Goal: Information Seeking & Learning: Understand process/instructions

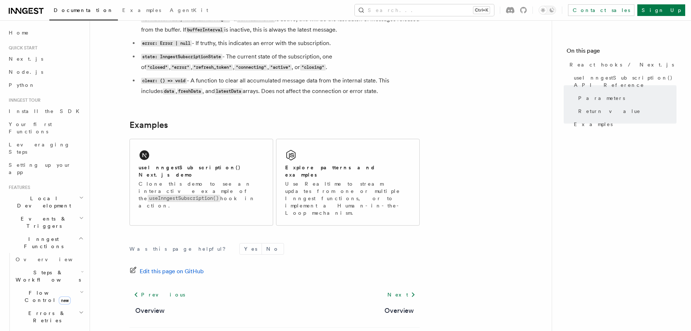
scroll to position [690, 0]
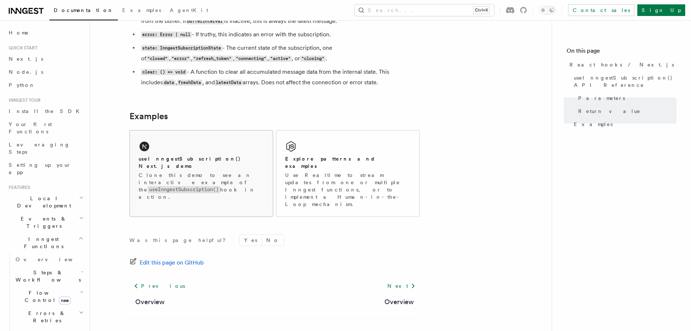
click at [195, 186] on code "useInngestSubscription()" at bounding box center [184, 189] width 73 height 7
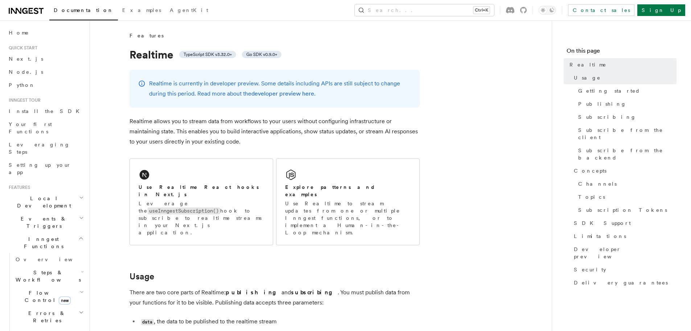
scroll to position [73, 0]
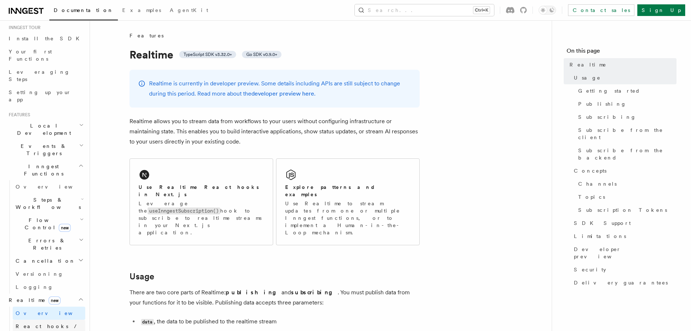
click at [40, 323] on span "React hooks / Next.js" at bounding box center [48, 329] width 64 height 13
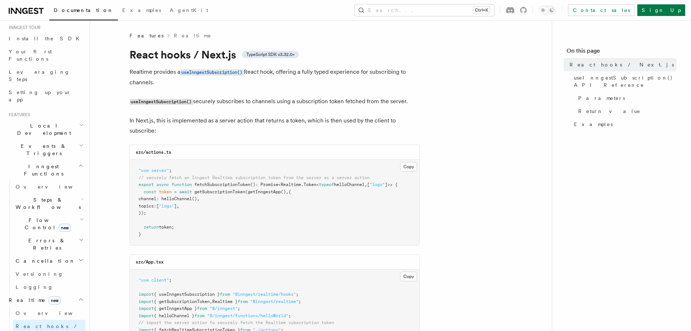
scroll to position [373, 0]
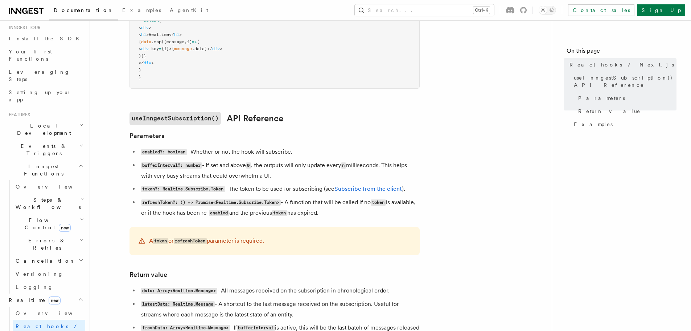
click at [281, 170] on li "bufferInterval?: number - If set and above 0 , the outputs will only update eve…" at bounding box center [279, 170] width 281 height 21
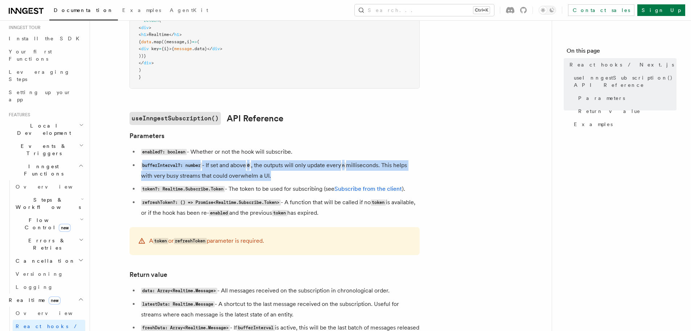
click at [281, 170] on li "bufferInterval?: number - If set and above 0 , the outputs will only update eve…" at bounding box center [279, 170] width 281 height 21
copy ul "bufferInterval?: number - If set and above 0 , the outputs will only update eve…"
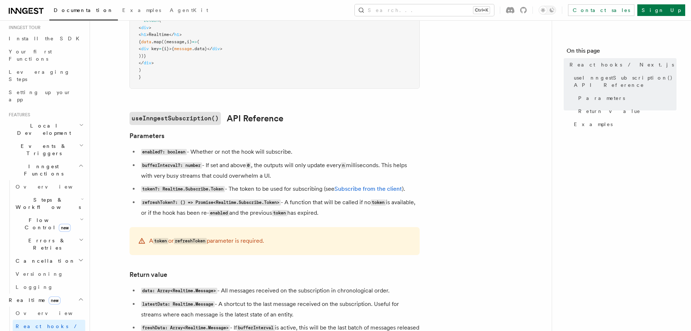
click at [274, 154] on li "enabled?: boolean - Whether or not the hook will subscribe." at bounding box center [279, 152] width 281 height 11
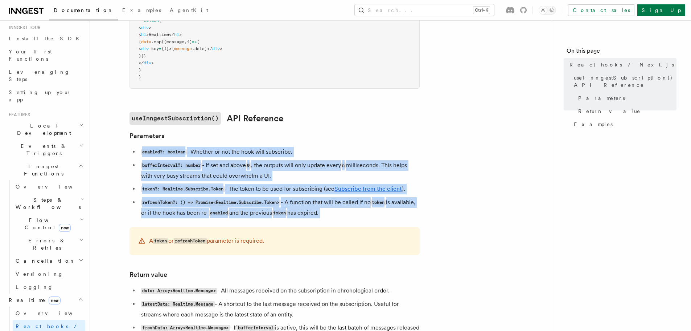
drag, startPoint x: 274, startPoint y: 154, endPoint x: 318, endPoint y: 210, distance: 71.7
click at [318, 210] on ul "enabled?: boolean - Whether or not the hook will subscribe. bufferInterval?: nu…" at bounding box center [275, 183] width 290 height 72
copy article "enabled?: boolean - Whether or not the hook will subscribe. bufferInterval?: nu…"
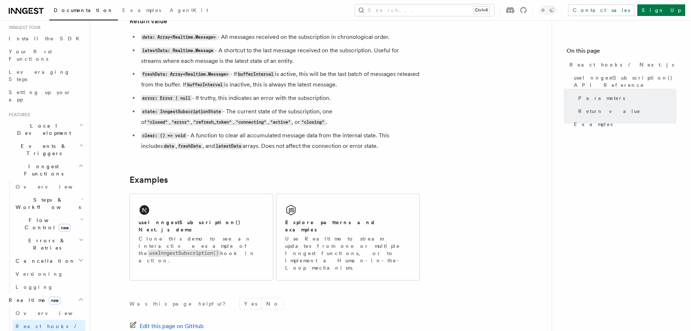
scroll to position [627, 0]
click at [332, 213] on div "Explore patterns and examples Use Realtime to stream updates from one or multip…" at bounding box center [348, 236] width 143 height 86
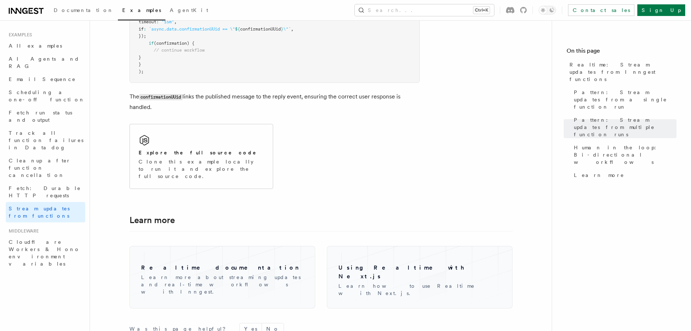
scroll to position [1742, 0]
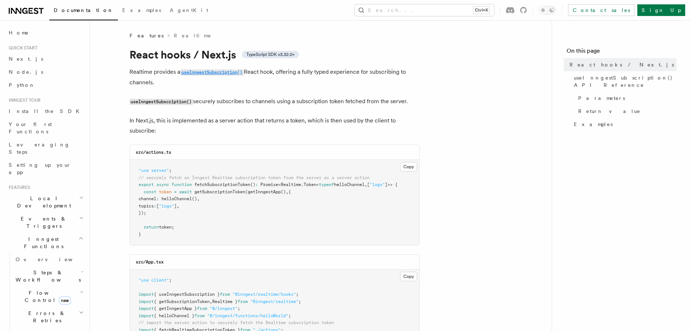
click at [194, 73] on code "useInngestSubscription()" at bounding box center [212, 72] width 64 height 6
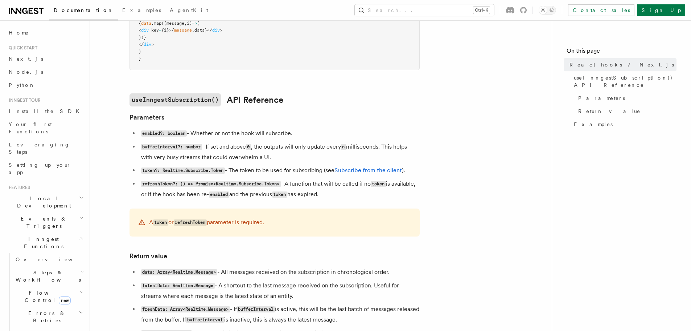
click at [194, 73] on article "Features Realtime React hooks / Next.js TypeScript SDK v3.32.0+ Realtime provid…" at bounding box center [321, 147] width 439 height 1013
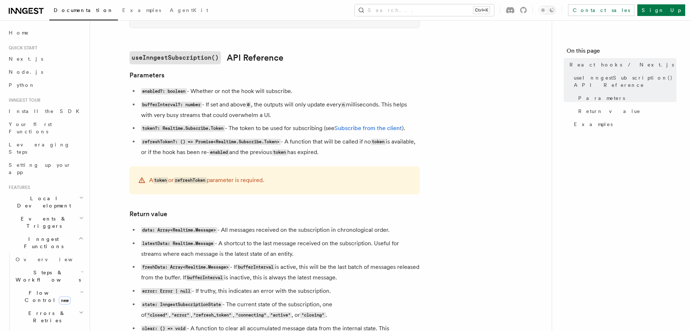
scroll to position [450, 0]
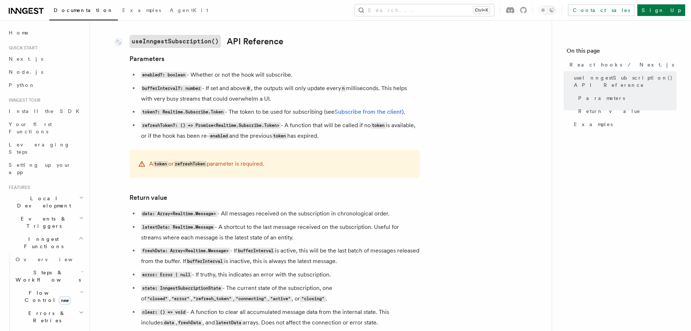
click at [164, 43] on code "useInngestSubscription()" at bounding box center [175, 41] width 91 height 13
click at [159, 42] on code "useInngestSubscription()" at bounding box center [175, 41] width 91 height 13
drag, startPoint x: 159, startPoint y: 42, endPoint x: 171, endPoint y: 48, distance: 13.3
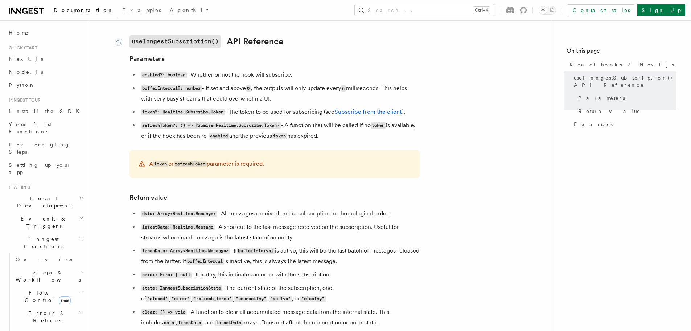
click at [171, 48] on article "Features Realtime React hooks / Next.js TypeScript SDK v3.32.0+ Realtime provid…" at bounding box center [321, 88] width 439 height 1013
drag, startPoint x: 170, startPoint y: 27, endPoint x: 213, endPoint y: 48, distance: 47.7
click at [213, 48] on article "Features Realtime React hooks / Next.js TypeScript SDK v3.32.0+ Realtime provid…" at bounding box center [321, 88] width 439 height 1013
drag, startPoint x: 216, startPoint y: 33, endPoint x: 131, endPoint y: 44, distance: 86.4
click at [131, 44] on article "Features Realtime React hooks / Next.js TypeScript SDK v3.32.0+ Realtime provid…" at bounding box center [321, 88] width 439 height 1013
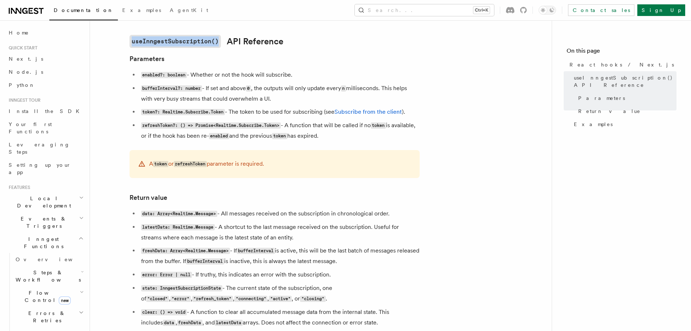
copy code "useInngestSubscription()"
